Goal: Task Accomplishment & Management: Manage account settings

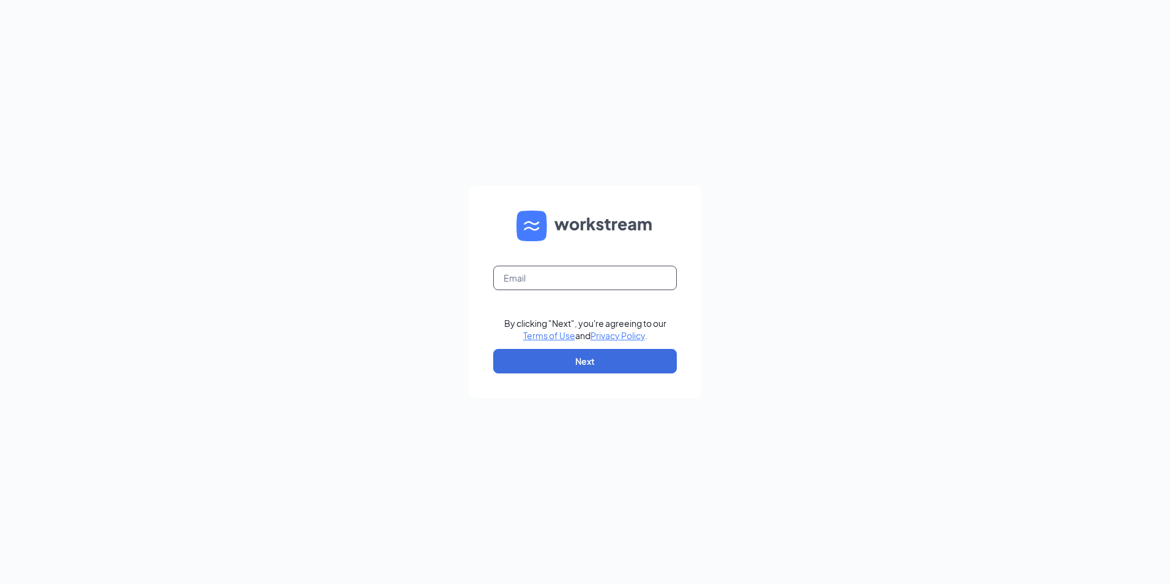
click at [535, 283] on input "text" at bounding box center [585, 278] width 184 height 24
type input "vickey@ashcroftsaw.com"
click at [560, 354] on button "Next" at bounding box center [585, 361] width 184 height 24
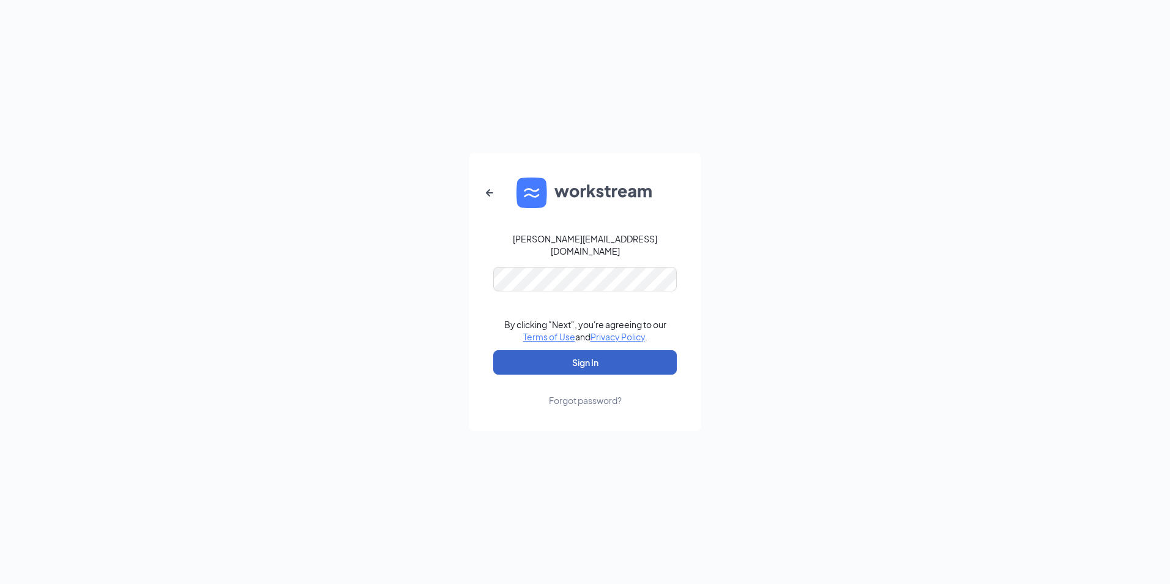
click at [575, 354] on button "Sign In" at bounding box center [585, 362] width 184 height 24
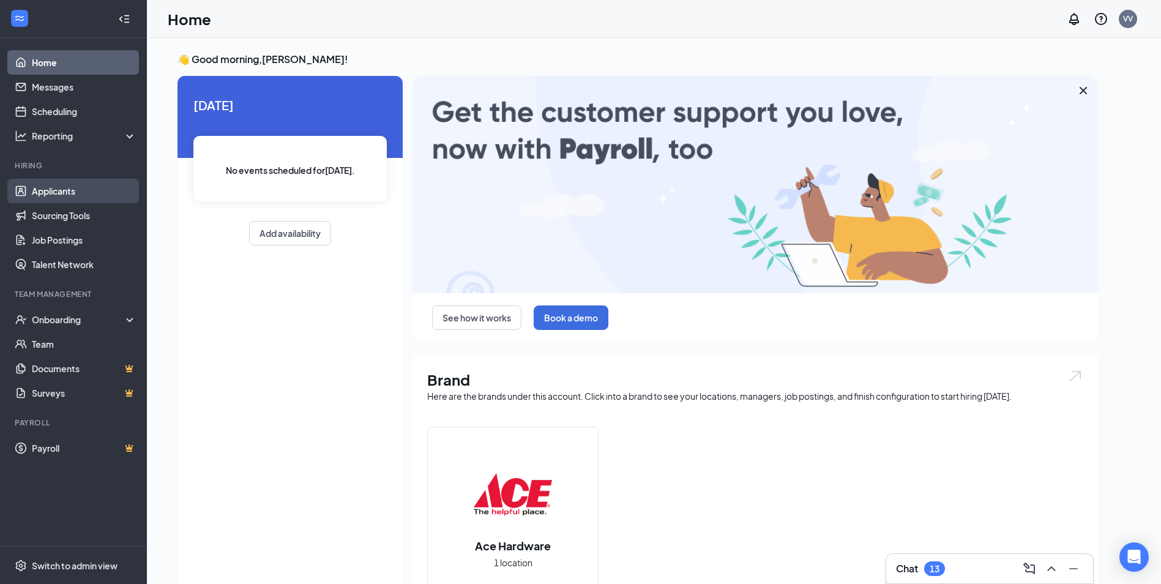
click at [62, 190] on link "Applicants" at bounding box center [84, 191] width 105 height 24
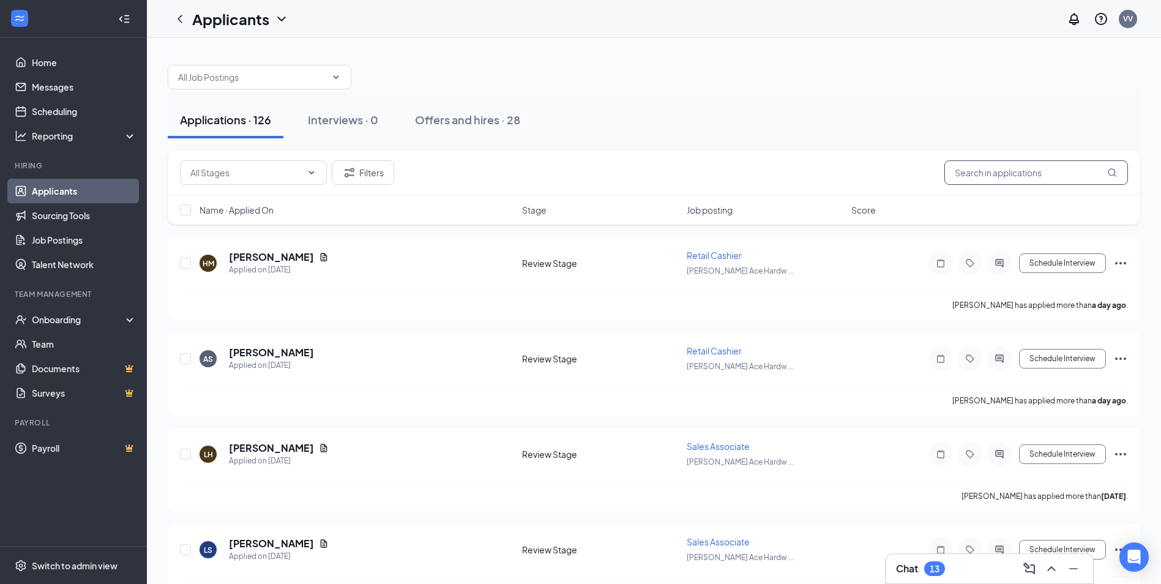
click at [990, 174] on input "text" at bounding box center [1036, 172] width 184 height 24
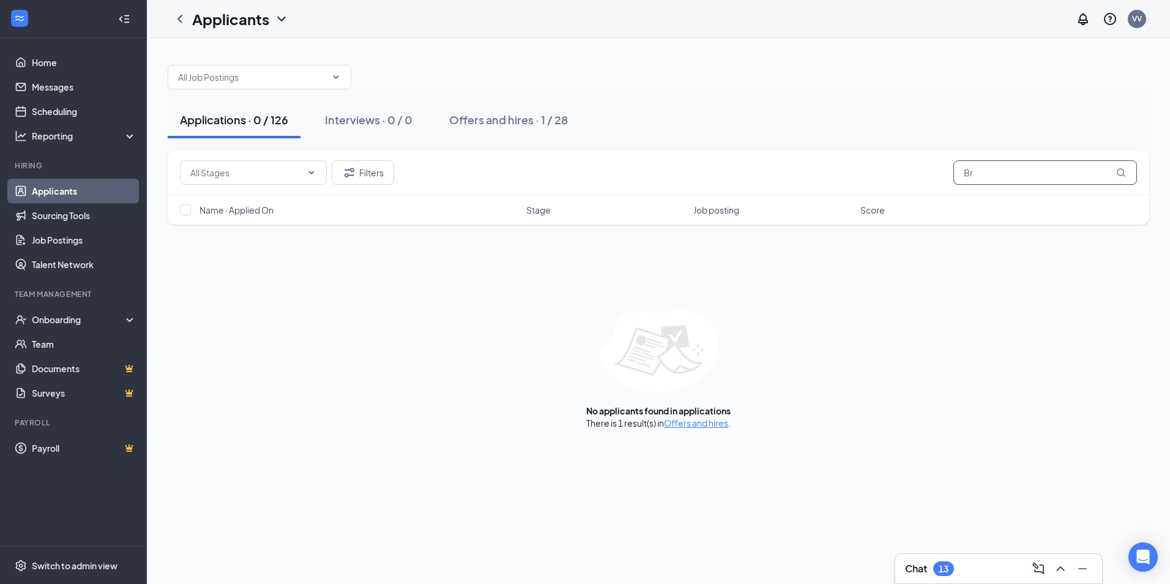
type input "B"
type input "H"
click at [1122, 172] on icon "MagnifyingGlass" at bounding box center [1121, 173] width 10 height 10
click at [975, 171] on input "Gull" at bounding box center [1045, 172] width 184 height 24
type input "Gall"
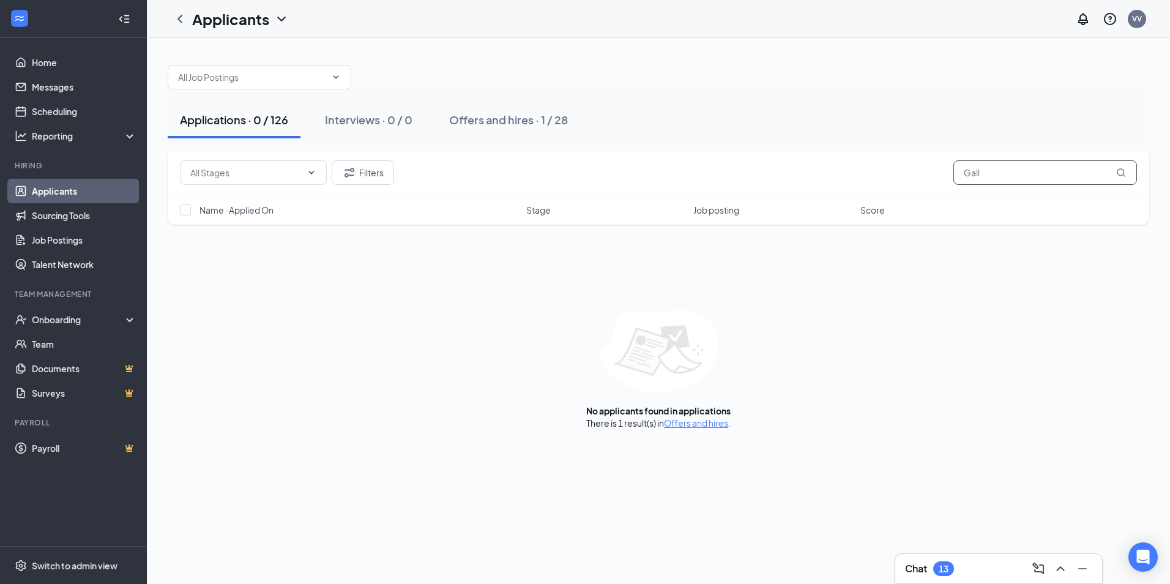
click at [1013, 175] on input "Gall" at bounding box center [1045, 172] width 184 height 24
click at [1123, 172] on icon "MagnifyingGlass" at bounding box center [1121, 173] width 10 height 10
click at [966, 173] on input "Gall" at bounding box center [1045, 172] width 184 height 24
click at [63, 320] on div "Onboarding" at bounding box center [79, 319] width 94 height 12
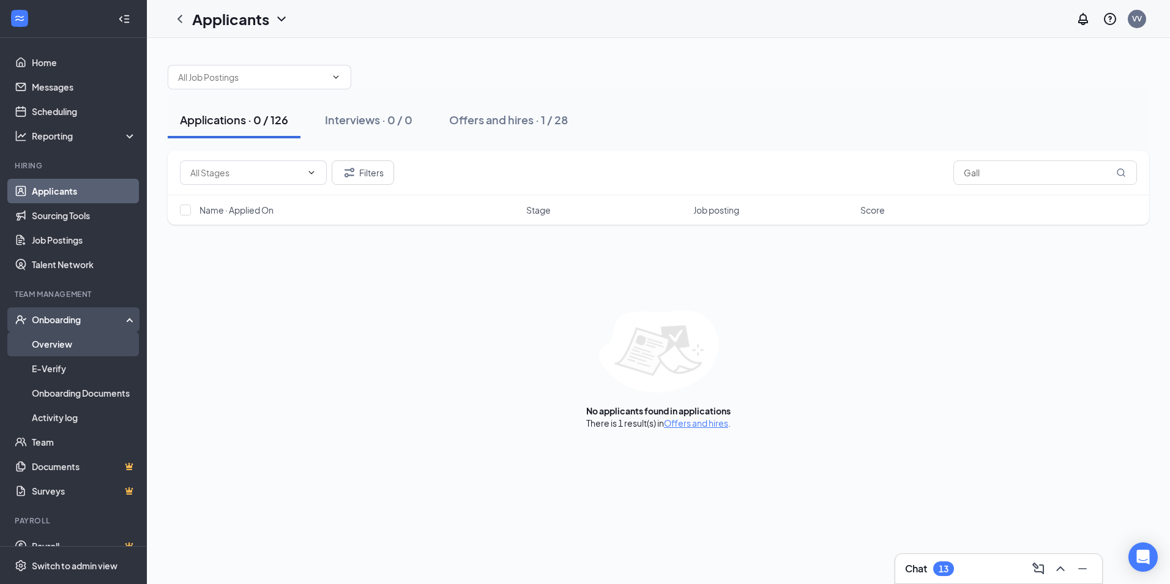
click at [62, 341] on link "Overview" at bounding box center [84, 344] width 105 height 24
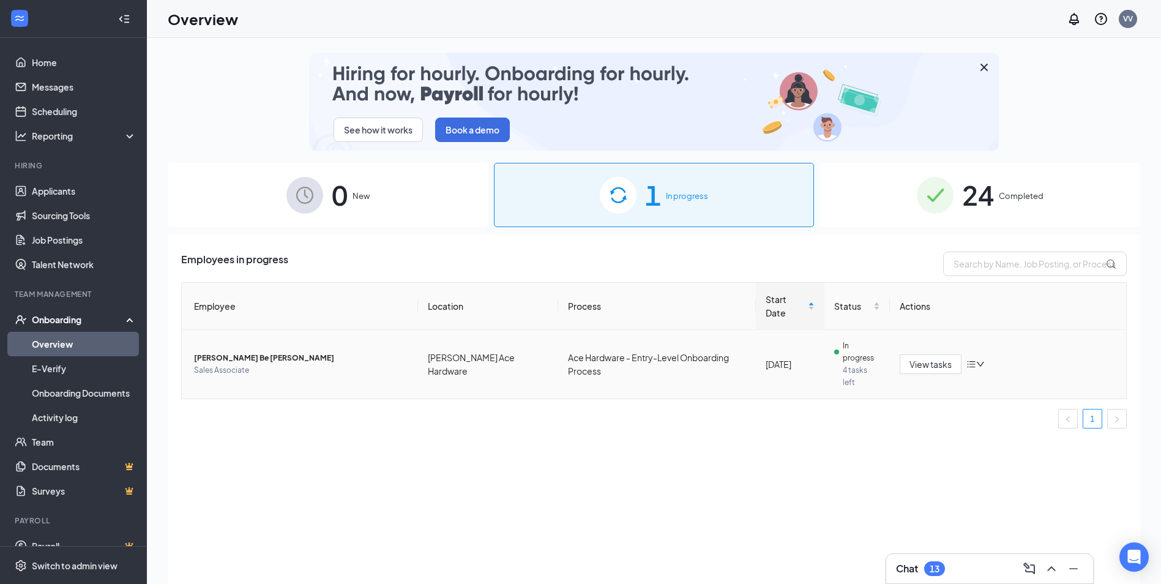
click at [856, 340] on span "In progress" at bounding box center [862, 352] width 38 height 24
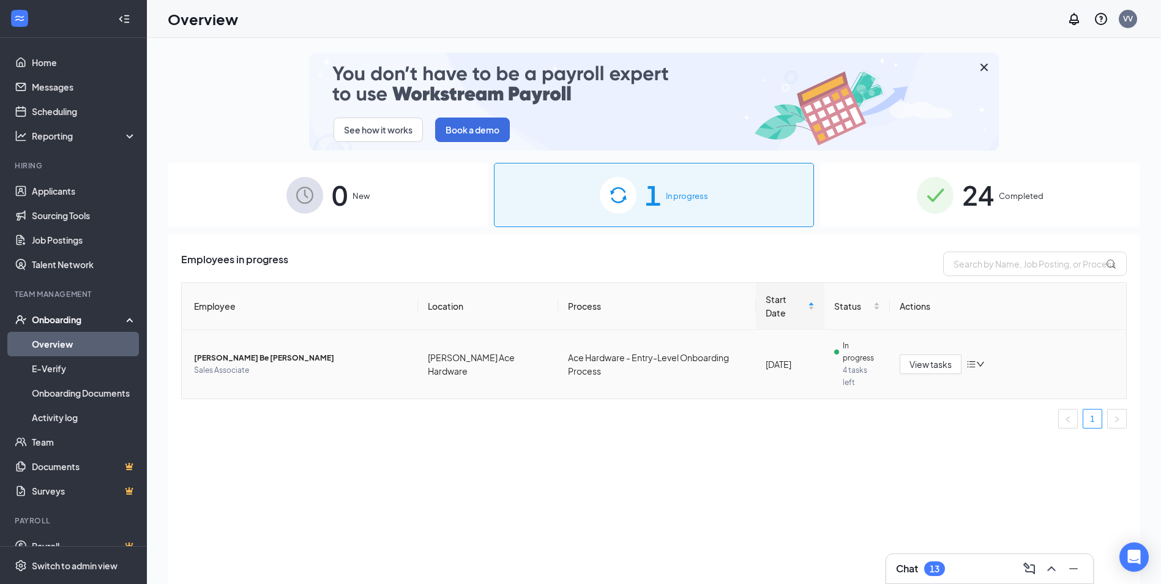
click at [849, 340] on span "In progress" at bounding box center [862, 352] width 38 height 24
click at [854, 364] on span "4 tasks left" at bounding box center [862, 376] width 38 height 24
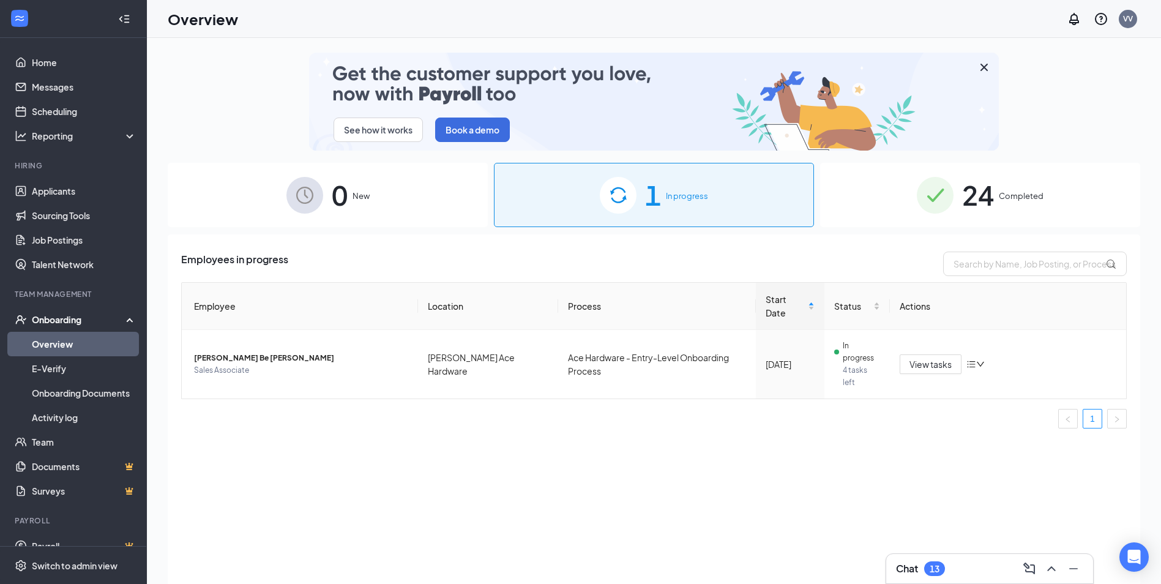
click at [71, 343] on link "Overview" at bounding box center [84, 344] width 105 height 24
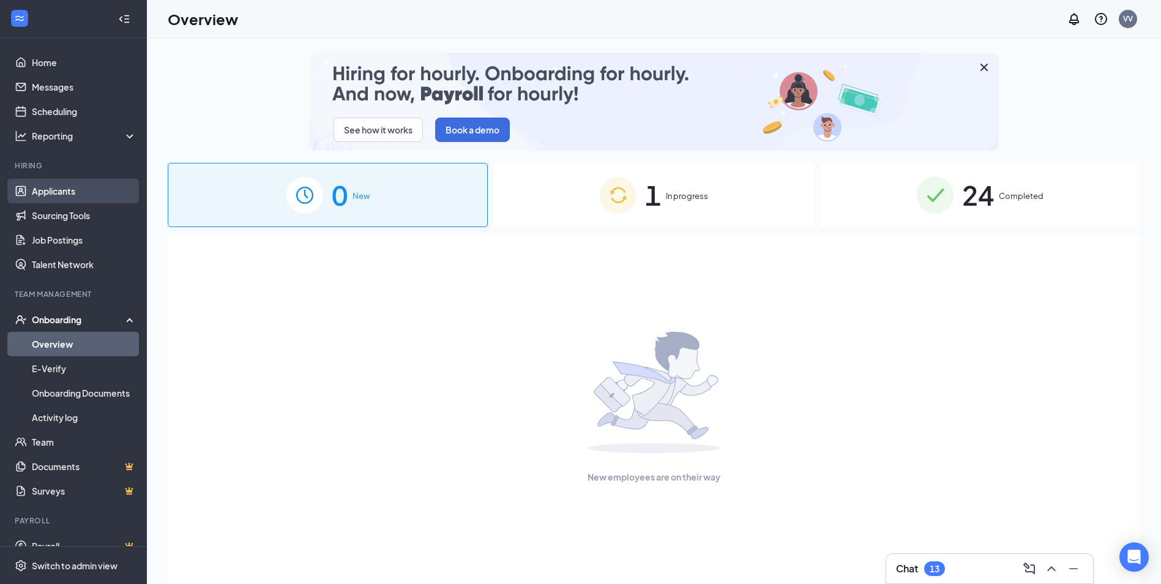
drag, startPoint x: 52, startPoint y: 187, endPoint x: 72, endPoint y: 185, distance: 19.7
click at [53, 188] on link "Applicants" at bounding box center [84, 191] width 105 height 24
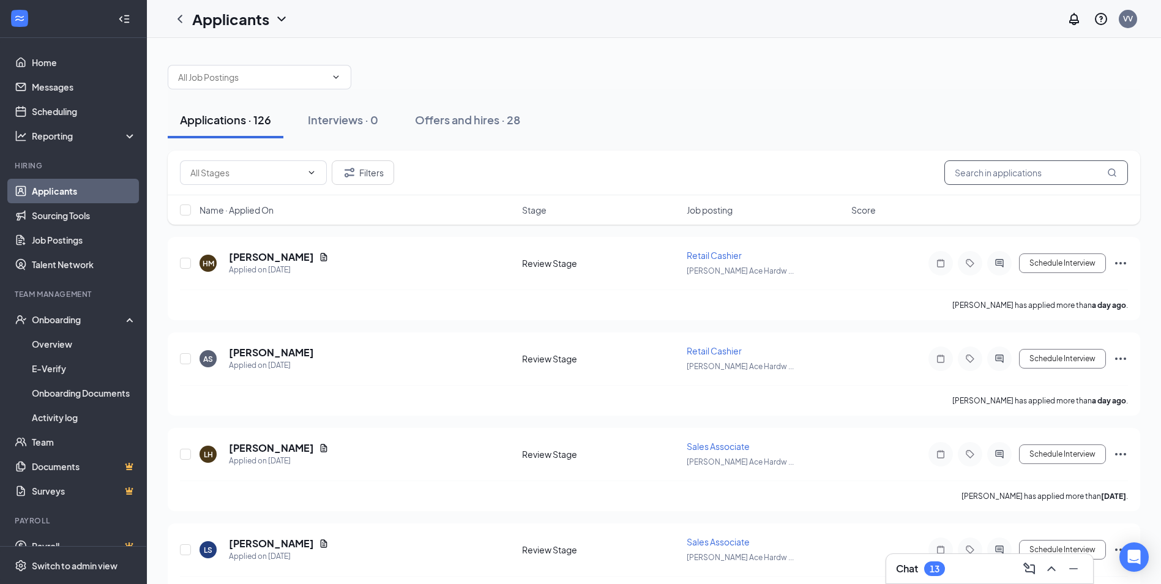
click at [982, 167] on input "text" at bounding box center [1036, 172] width 184 height 24
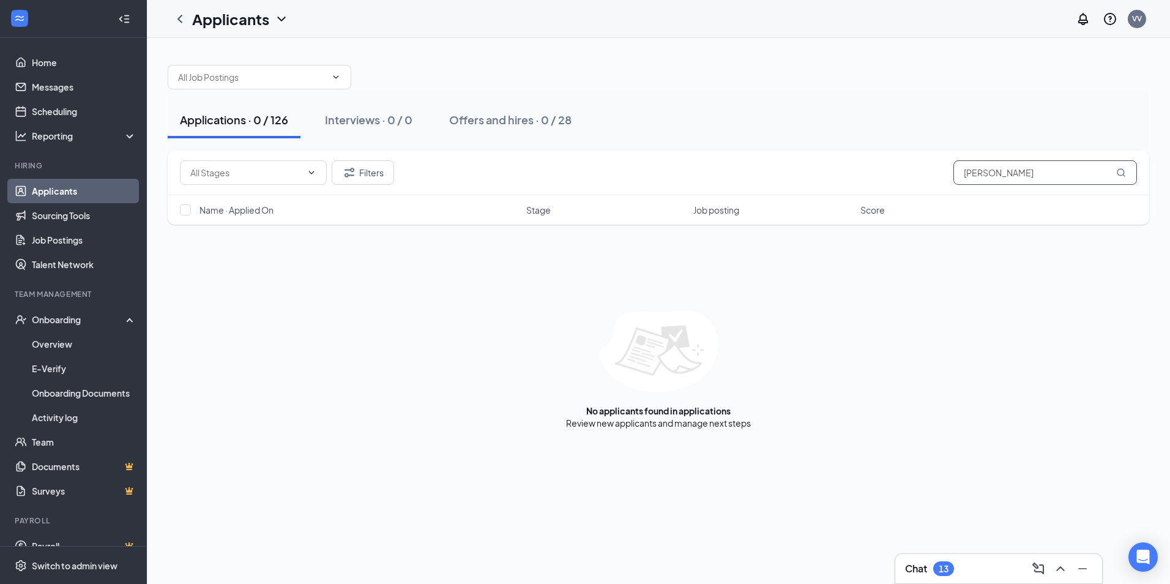
type input "Harry Gull"
click at [1121, 171] on icon "MagnifyingGlass" at bounding box center [1121, 173] width 10 height 10
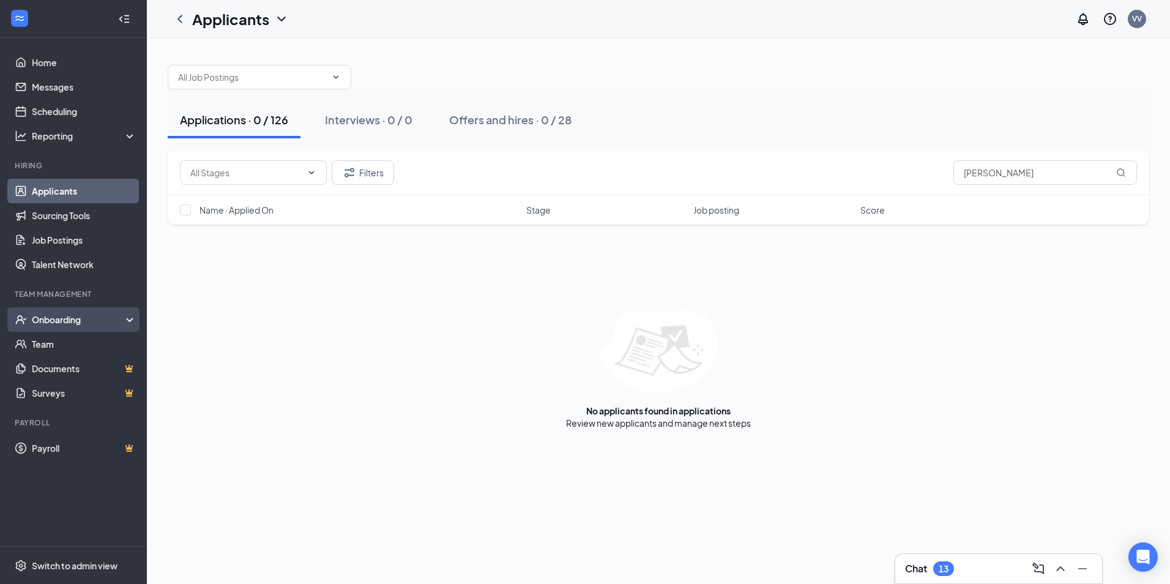
click at [70, 320] on div "Onboarding" at bounding box center [79, 319] width 94 height 12
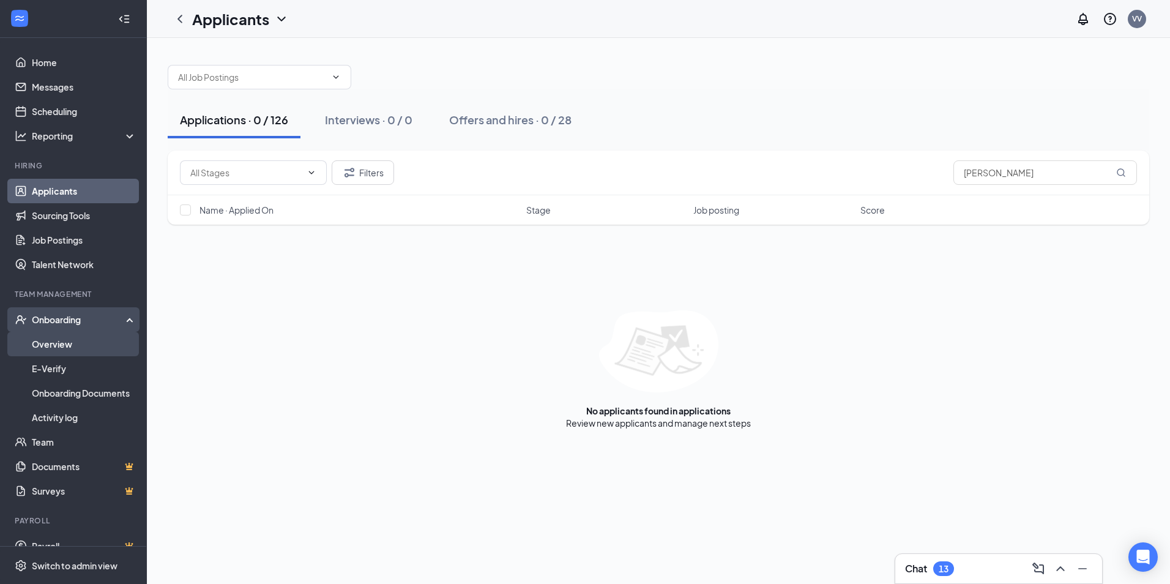
click at [66, 342] on link "Overview" at bounding box center [84, 344] width 105 height 24
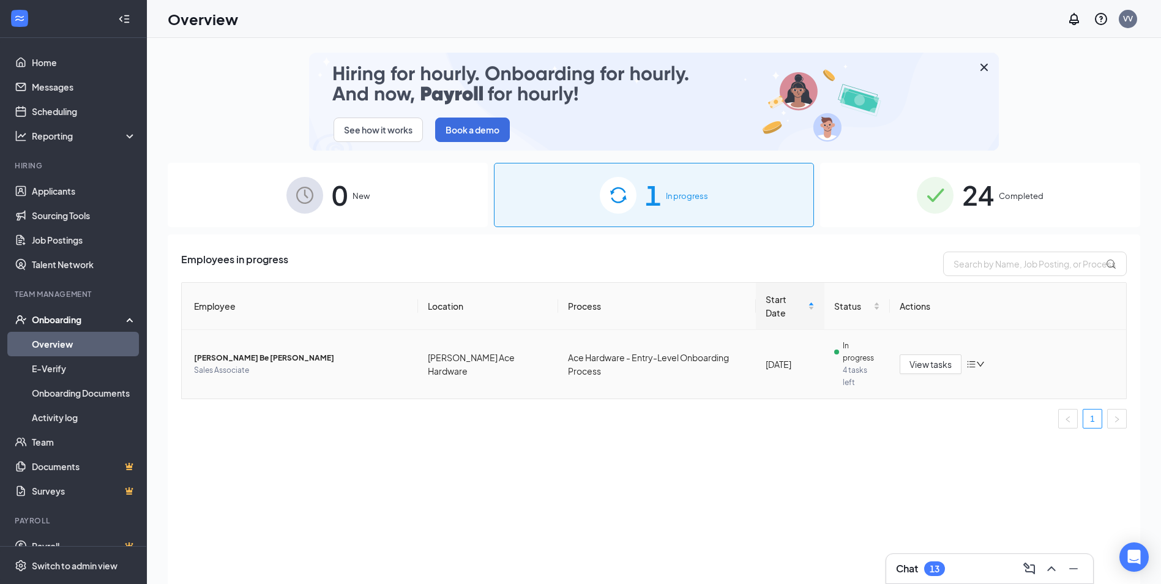
click at [851, 340] on span "In progress" at bounding box center [862, 352] width 38 height 24
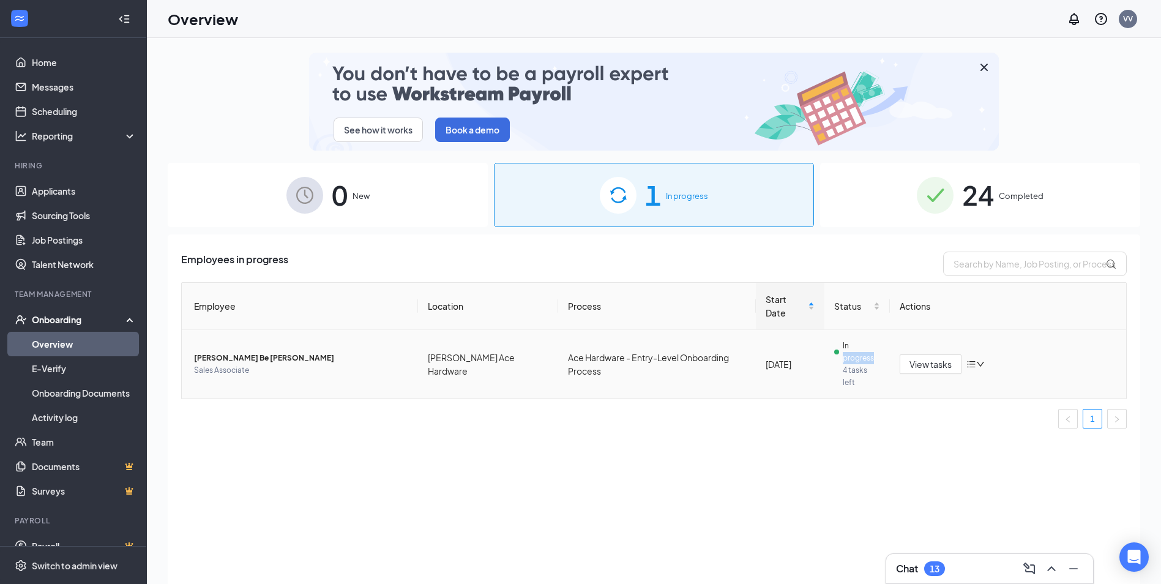
click at [852, 340] on span "In progress" at bounding box center [862, 352] width 38 height 24
drag, startPoint x: 852, startPoint y: 334, endPoint x: 846, endPoint y: 354, distance: 20.9
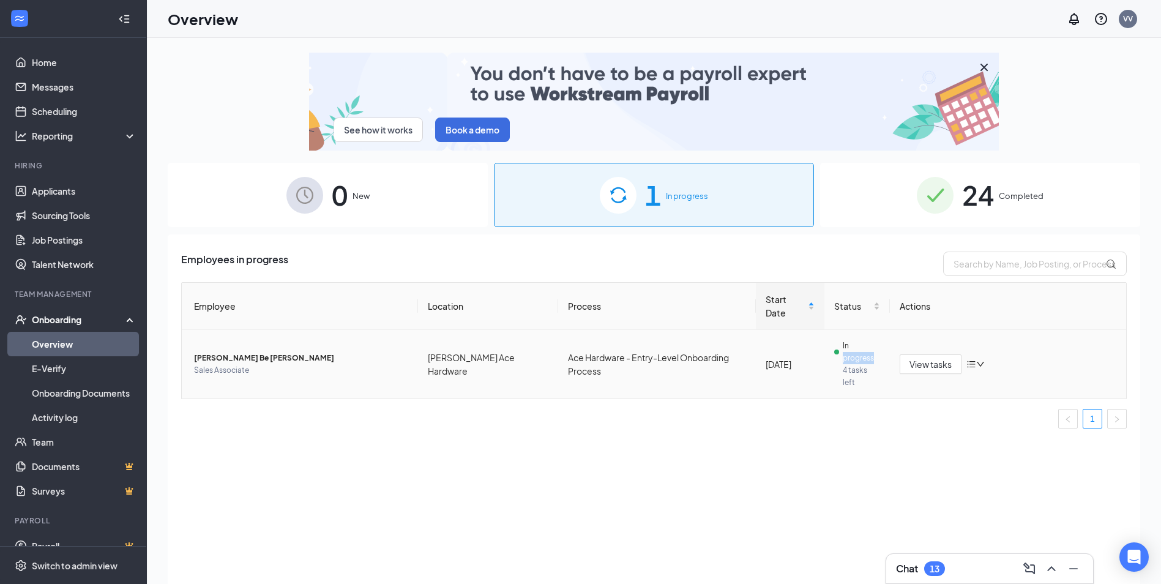
click at [844, 356] on td "In progress 4 tasks left" at bounding box center [857, 364] width 66 height 69
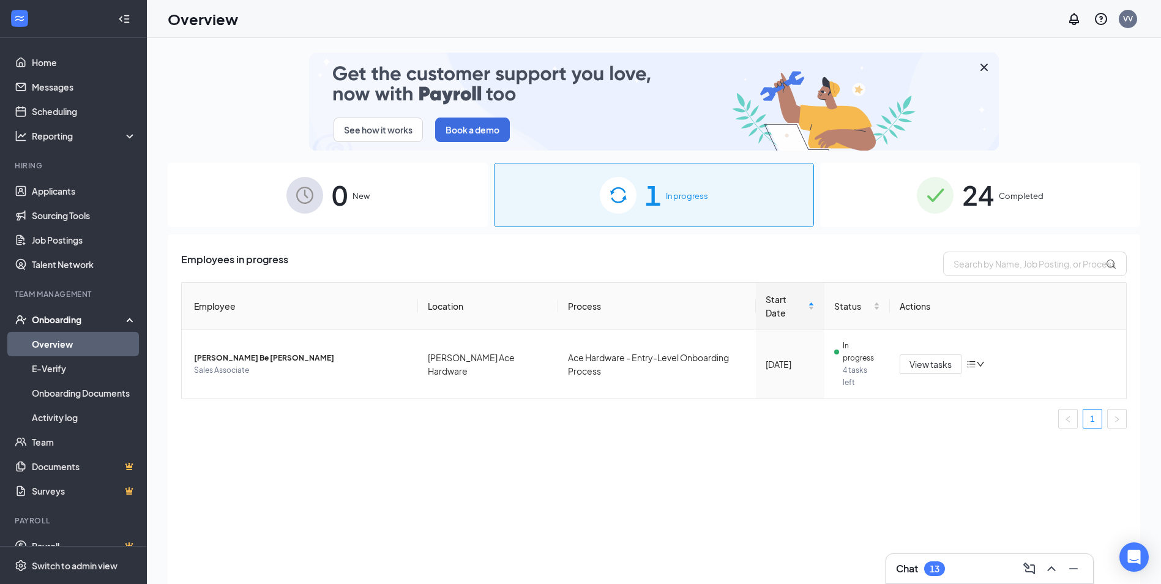
drag, startPoint x: 173, startPoint y: 107, endPoint x: 258, endPoint y: 121, distance: 85.5
click at [179, 107] on div "See how it works Book a demo" at bounding box center [654, 102] width 972 height 98
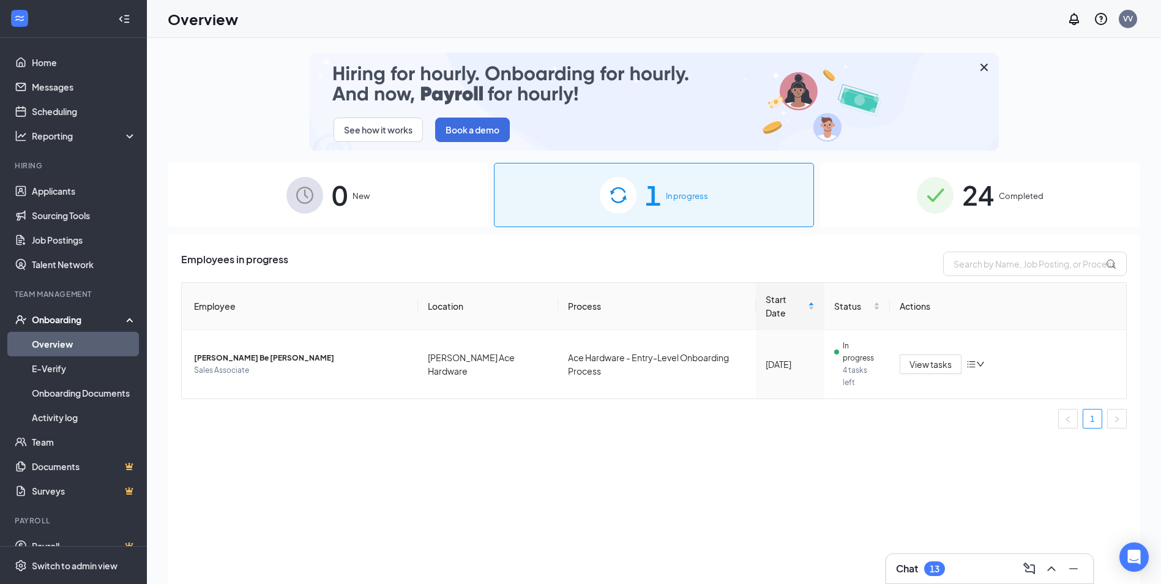
click at [106, 292] on div "Team Management" at bounding box center [74, 294] width 119 height 10
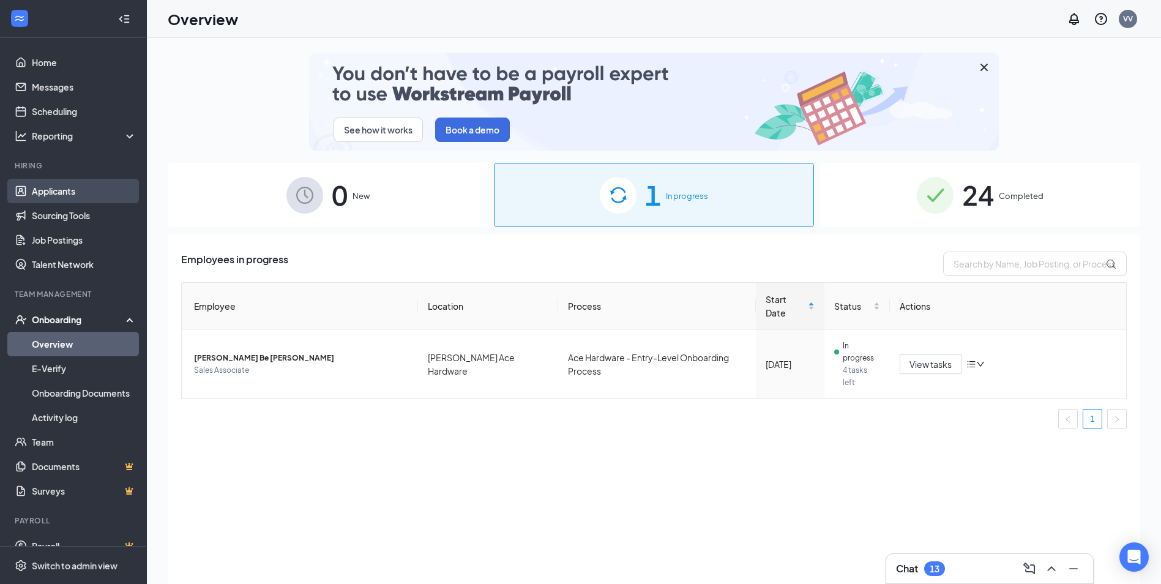
click at [50, 190] on link "Applicants" at bounding box center [84, 191] width 105 height 24
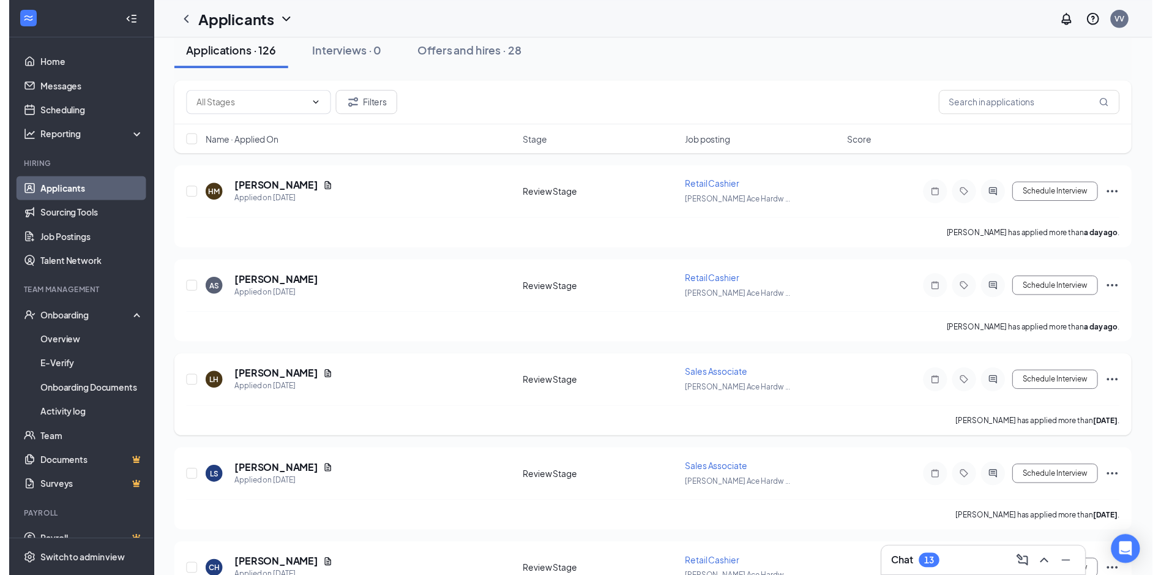
scroll to position [122, 0]
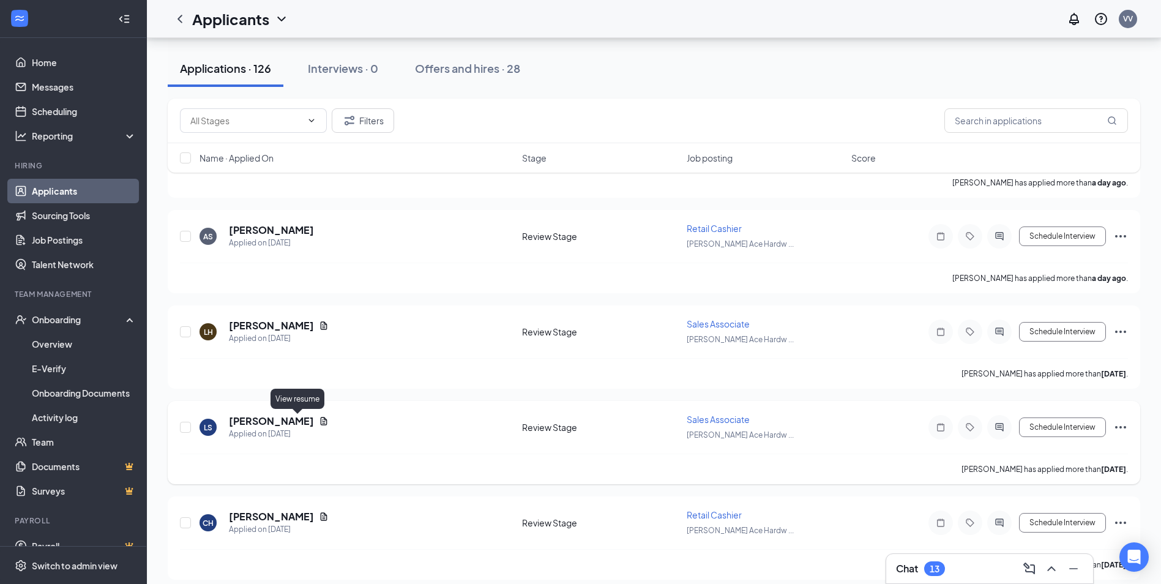
click at [321, 422] on icon "Document" at bounding box center [324, 421] width 7 height 8
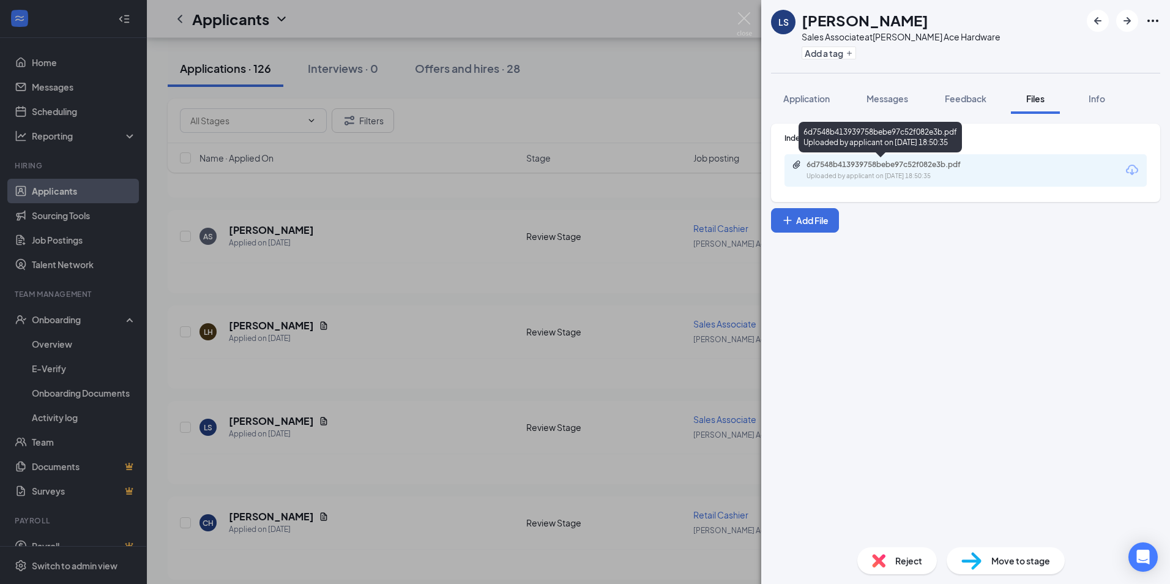
click at [879, 171] on div "6d7548b413939758bebe97c52f082e3b.pdf Uploaded by applicant on Aug 23, 2025 at 1…" at bounding box center [891, 170] width 198 height 21
drag, startPoint x: 390, startPoint y: 294, endPoint x: 415, endPoint y: 284, distance: 27.2
click at [395, 292] on div "LS Laura Sopko Sales Associate at Ashcroft Ace Hardware Add a tag Application M…" at bounding box center [585, 292] width 1170 height 584
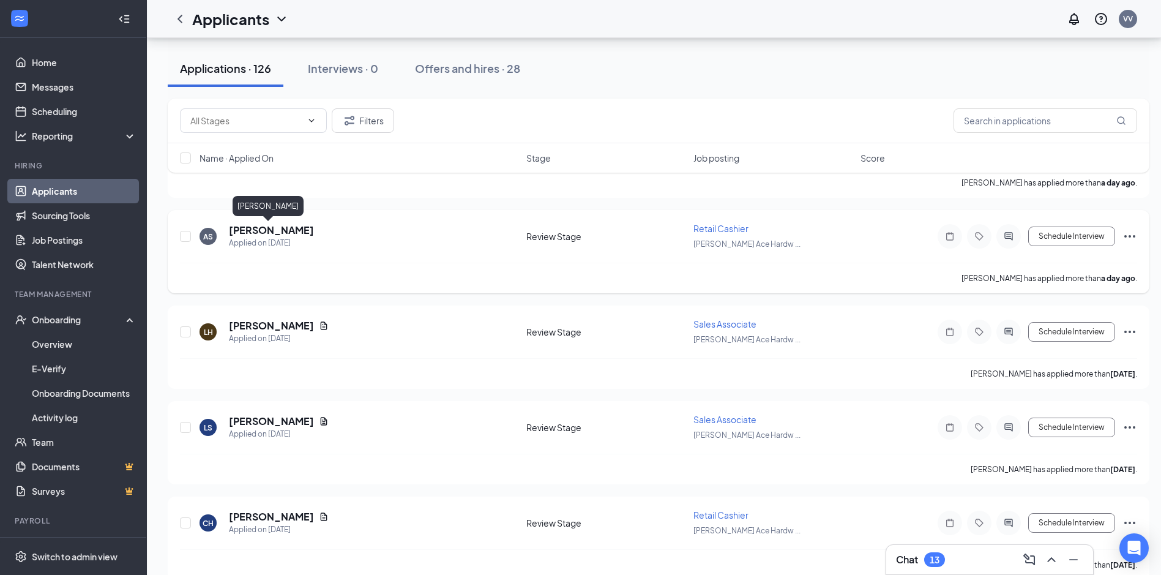
click at [269, 230] on h5 "[PERSON_NAME]" at bounding box center [271, 229] width 85 height 13
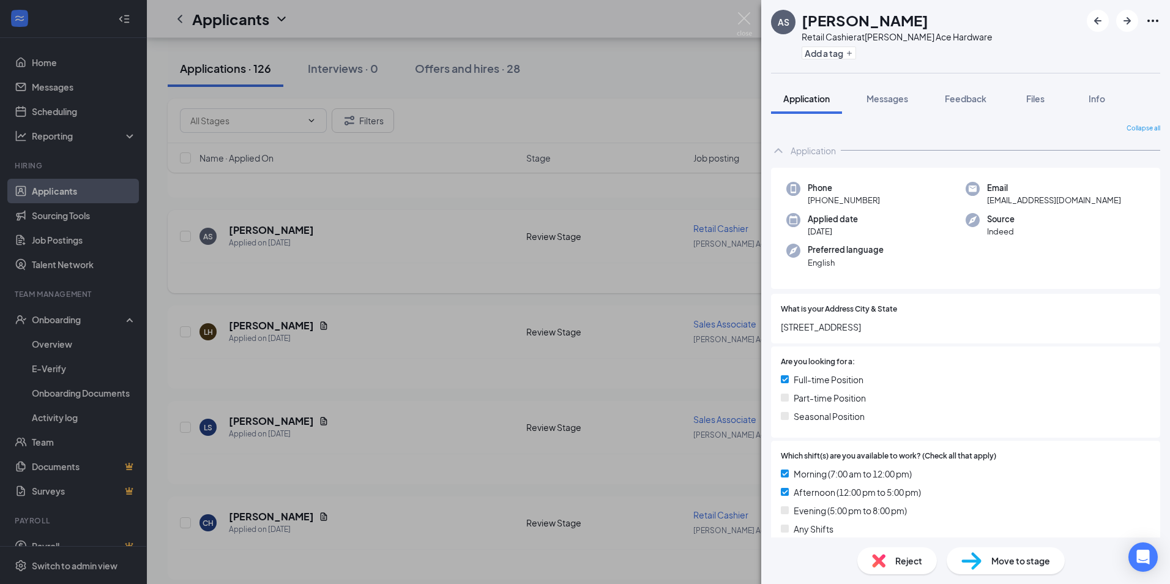
click at [445, 239] on div "AS Alexis Smith Retail Cashier at Ashcroft Ace Hardware Add a tag Application M…" at bounding box center [585, 292] width 1170 height 584
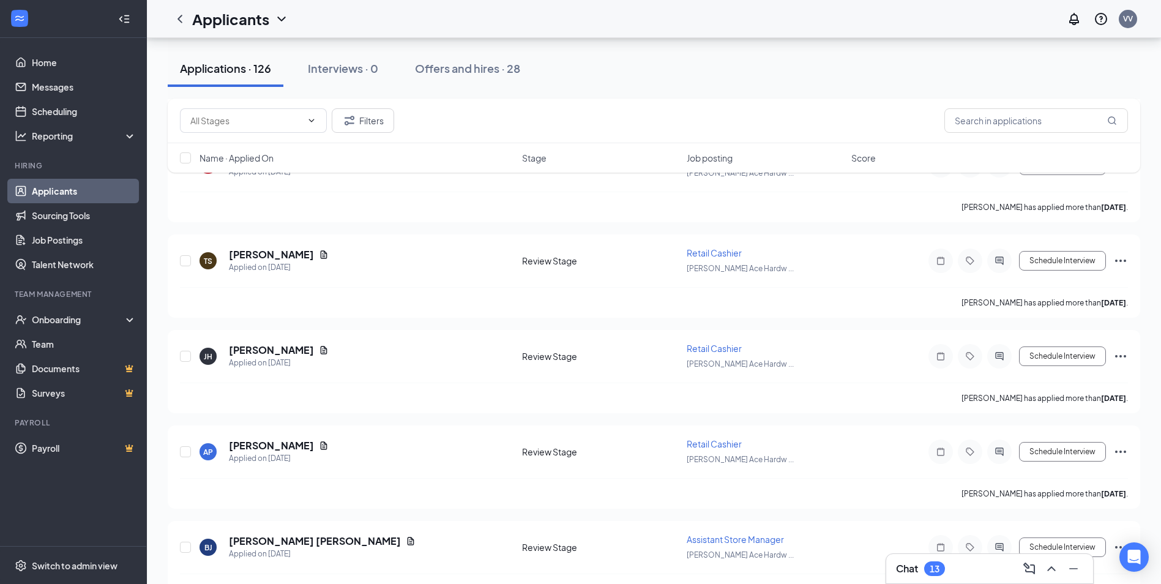
scroll to position [796, 0]
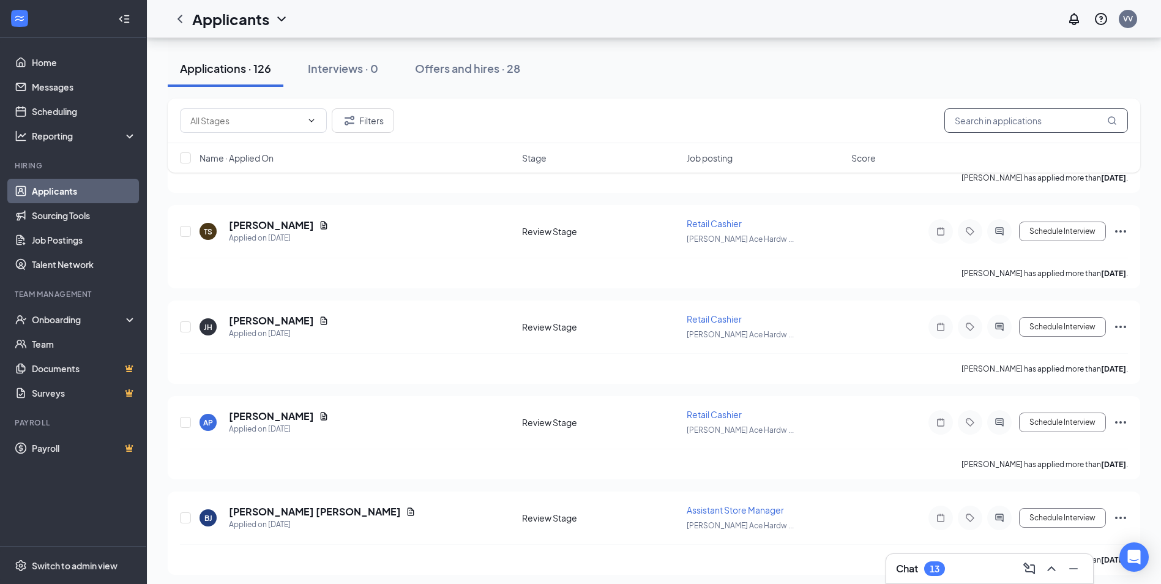
click at [1007, 122] on input "text" at bounding box center [1036, 120] width 184 height 24
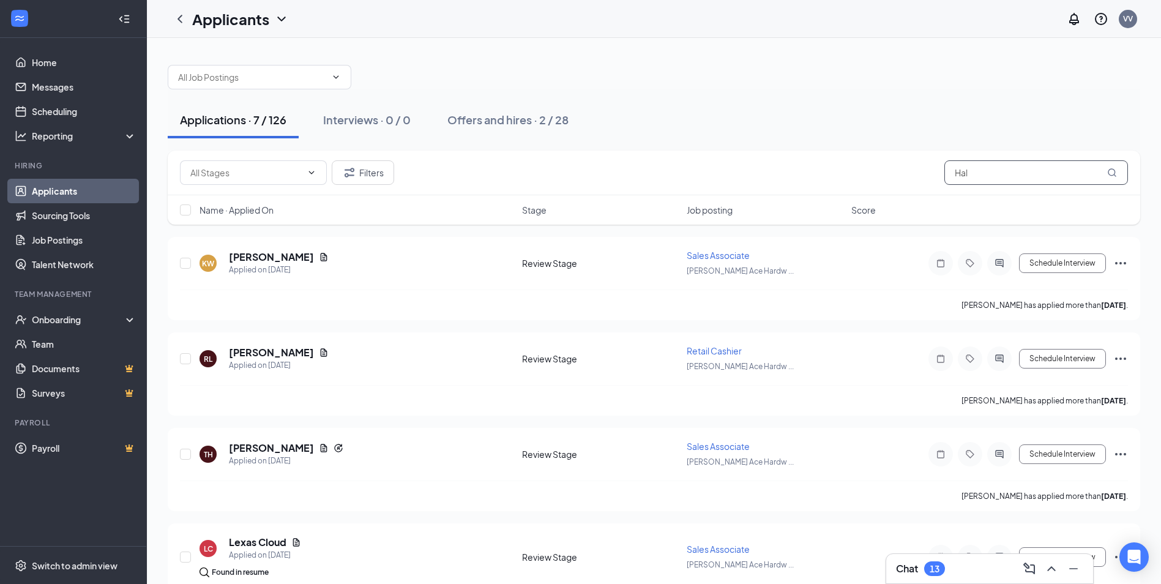
click at [1121, 173] on input "Hal" at bounding box center [1036, 172] width 184 height 24
type input "Hal"
click at [1113, 171] on icon "MagnifyingGlass" at bounding box center [1112, 173] width 10 height 10
click at [981, 173] on input "Hal" at bounding box center [1036, 172] width 184 height 24
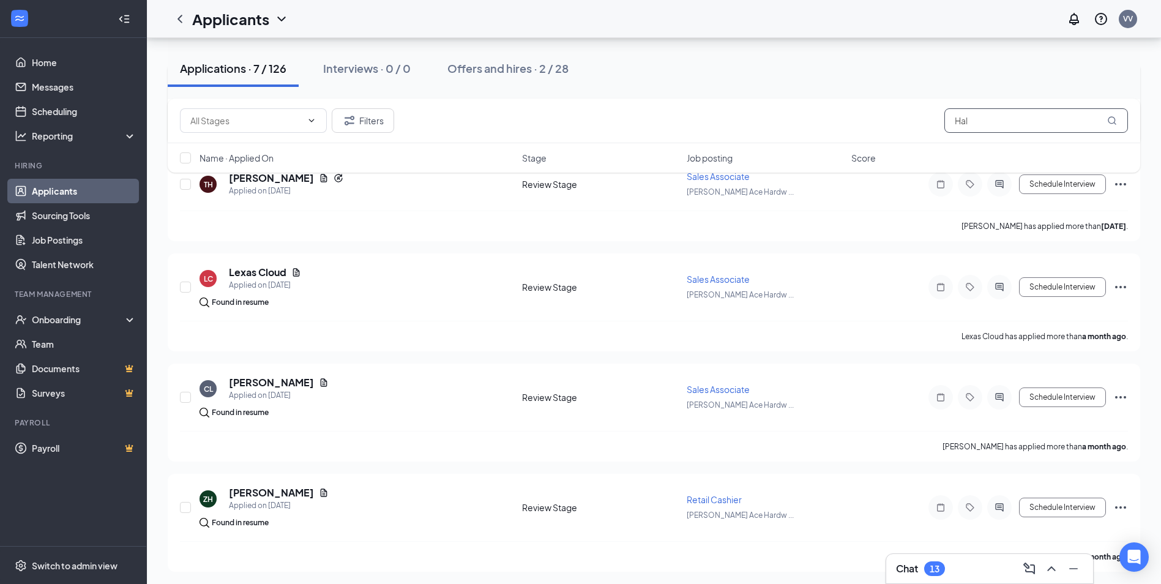
scroll to position [306, 0]
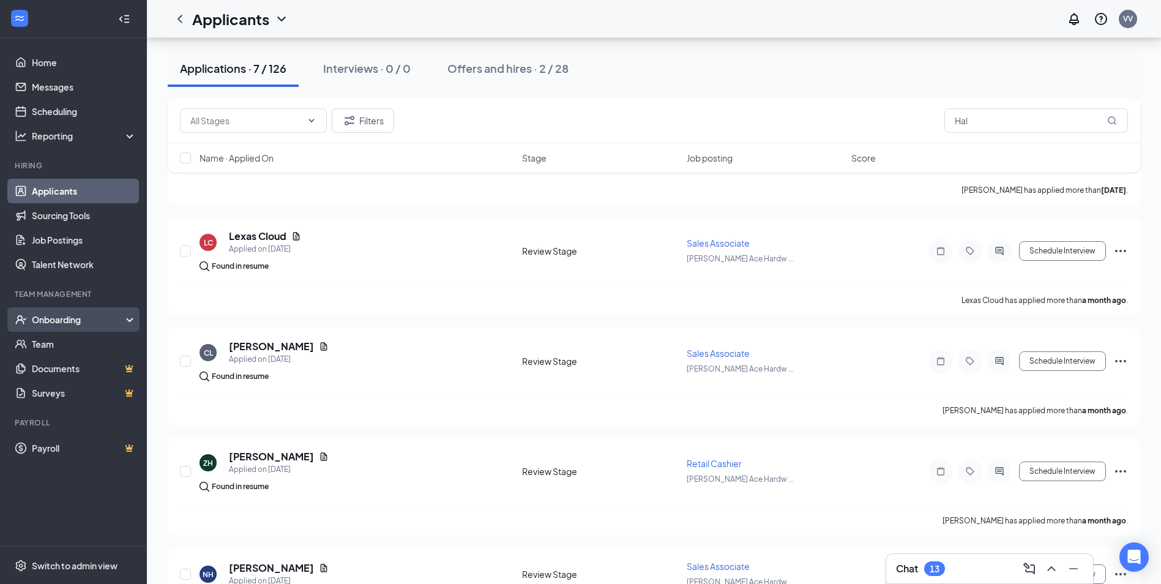
click at [61, 316] on div "Onboarding" at bounding box center [79, 319] width 94 height 12
